Goal: Find specific page/section: Find specific page/section

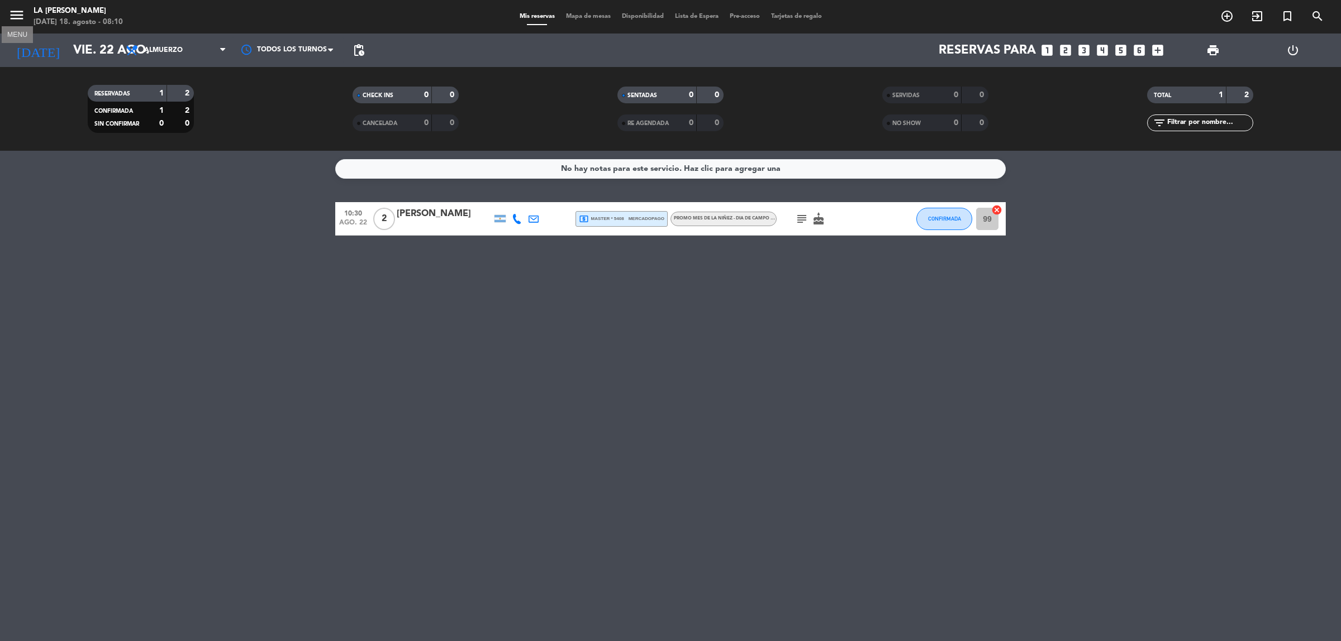
click at [17, 12] on icon "menu" at bounding box center [16, 15] width 17 height 17
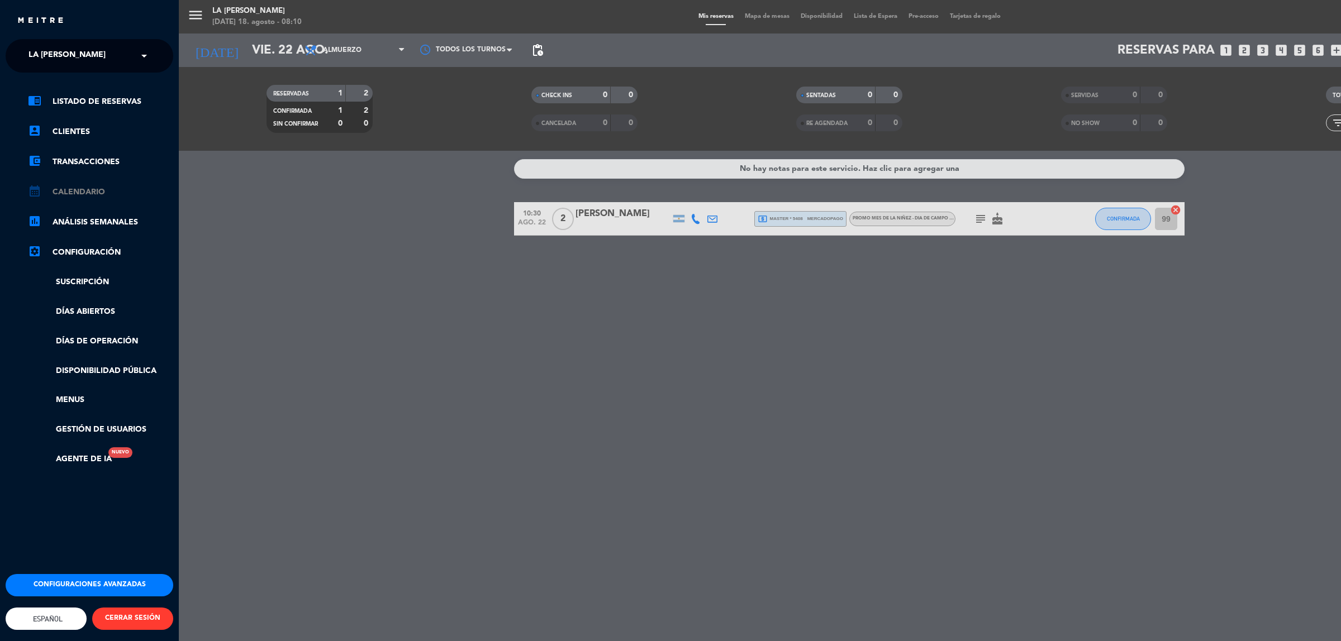
click at [63, 196] on link "calendar_month Calendario" at bounding box center [100, 192] width 145 height 13
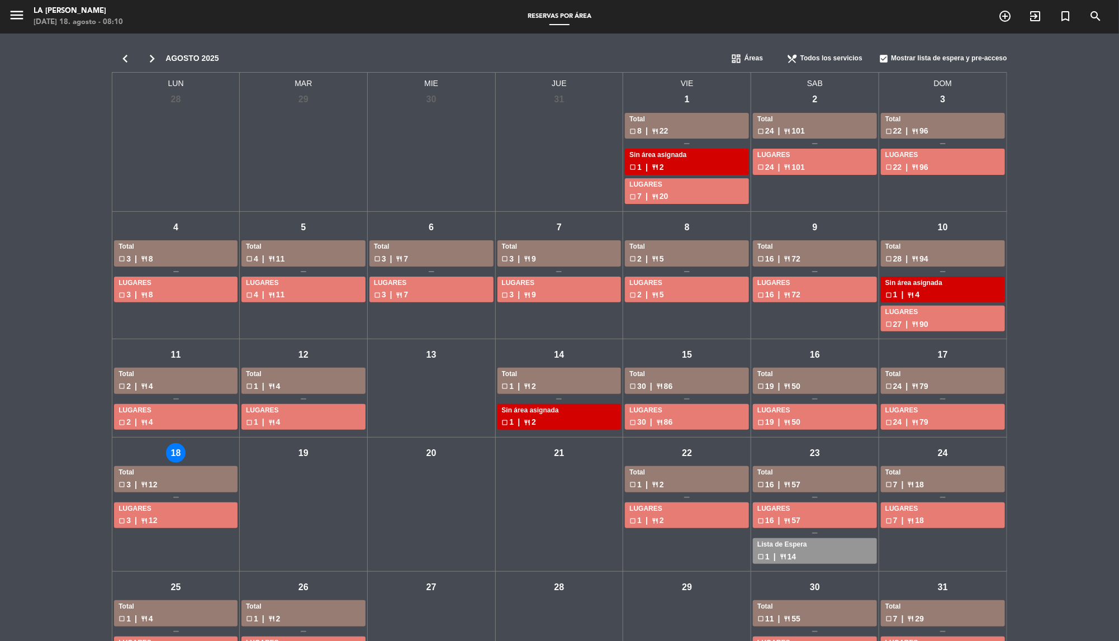
scroll to position [40, 0]
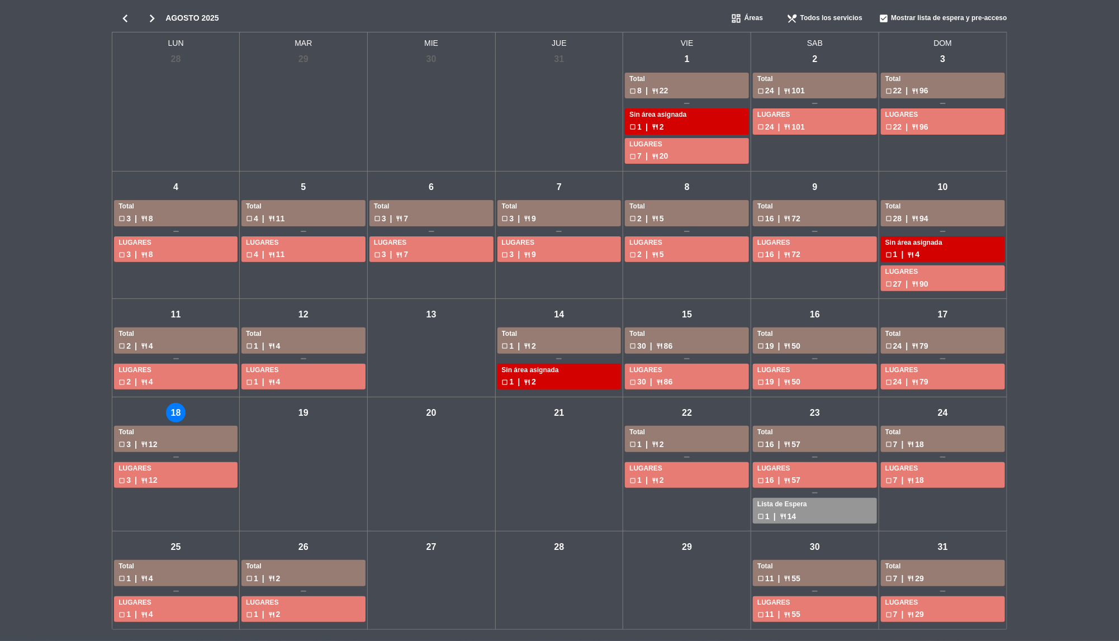
click at [155, 18] on icon "chevron_right" at bounding box center [152, 19] width 27 height 16
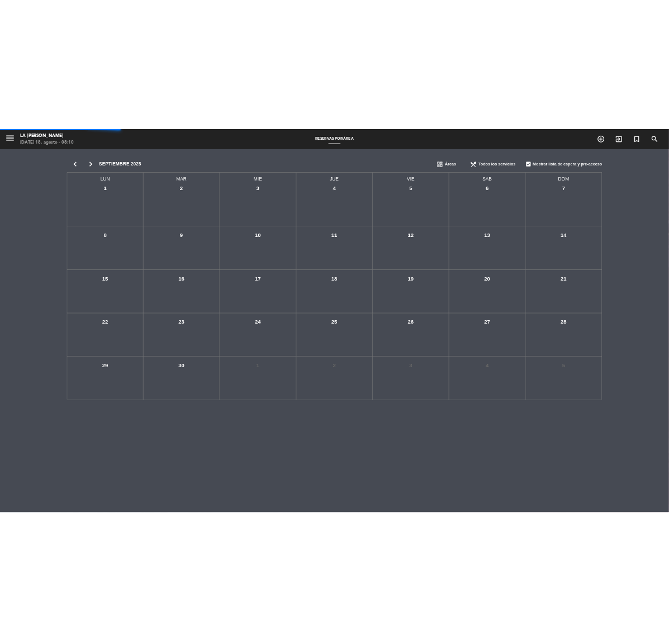
scroll to position [0, 0]
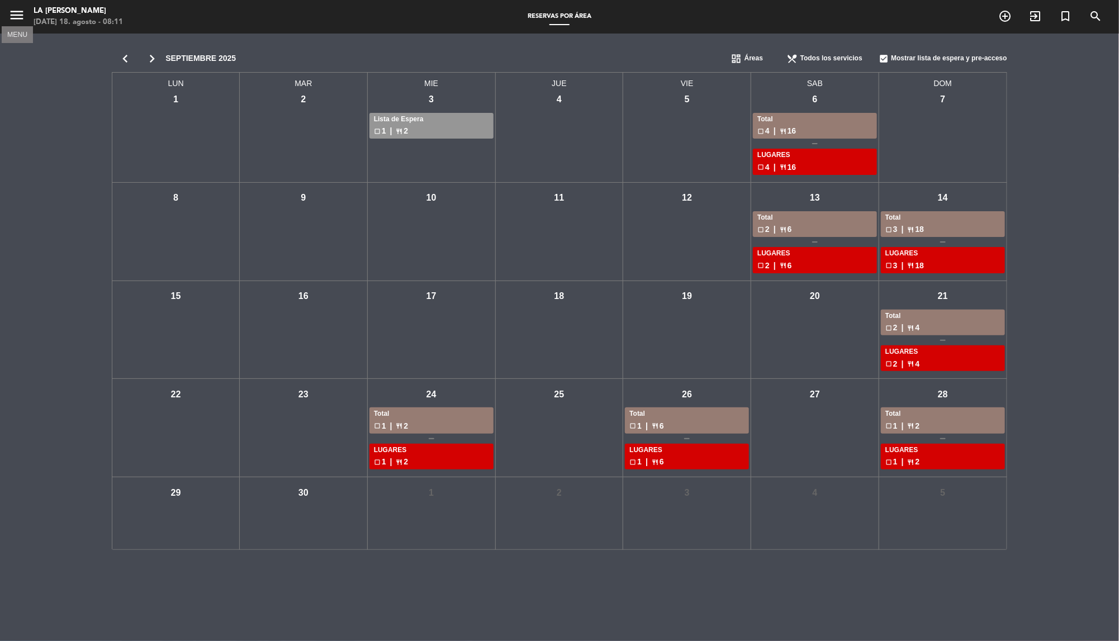
click at [20, 15] on icon "menu" at bounding box center [16, 15] width 17 height 17
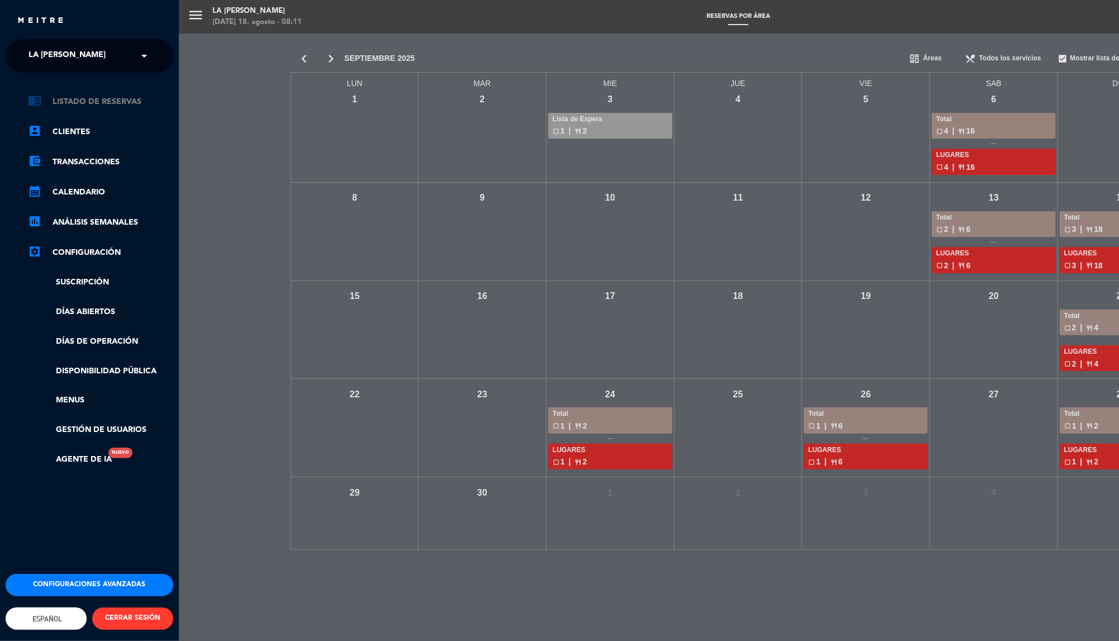
click at [79, 103] on link "chrome_reader_mode Listado de Reservas" at bounding box center [100, 101] width 145 height 13
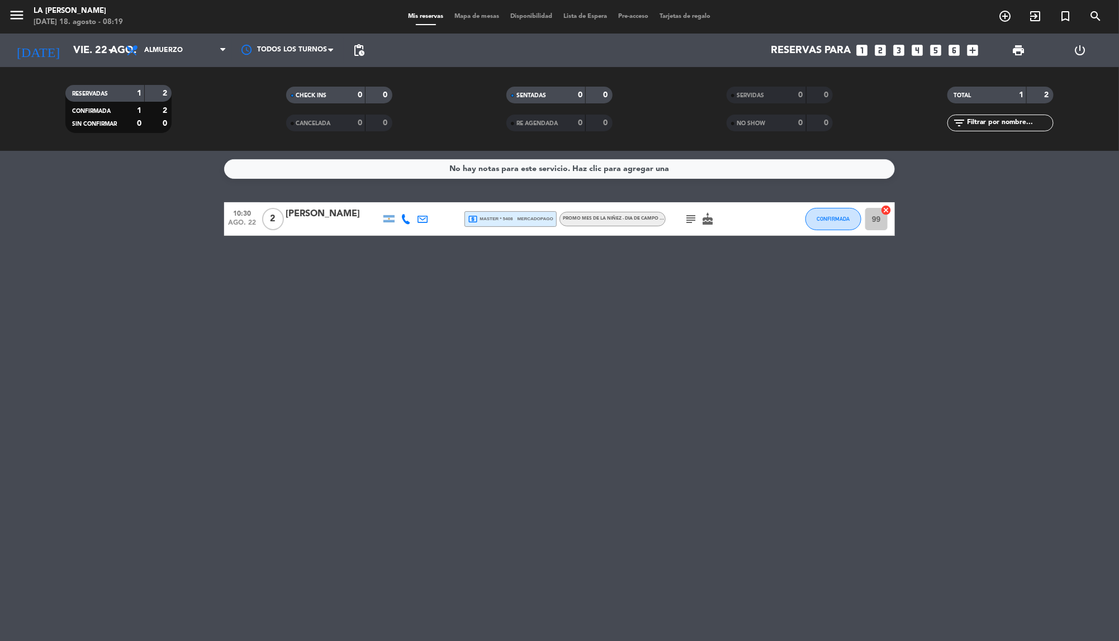
click at [255, 356] on div "No hay notas para este servicio. Haz clic para agregar una 10:30 [DATE] 2 [PERS…" at bounding box center [559, 396] width 1119 height 490
